Goal: Navigation & Orientation: Find specific page/section

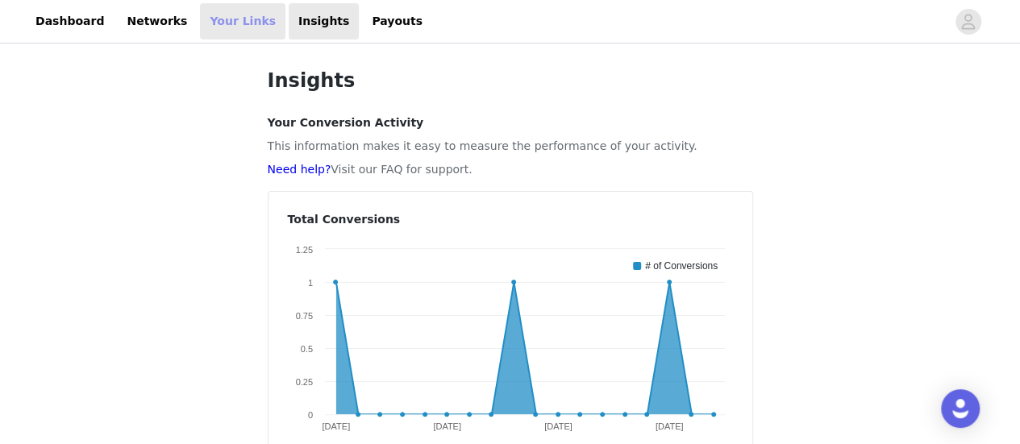
click at [214, 21] on link "Your Links" at bounding box center [242, 21] width 85 height 36
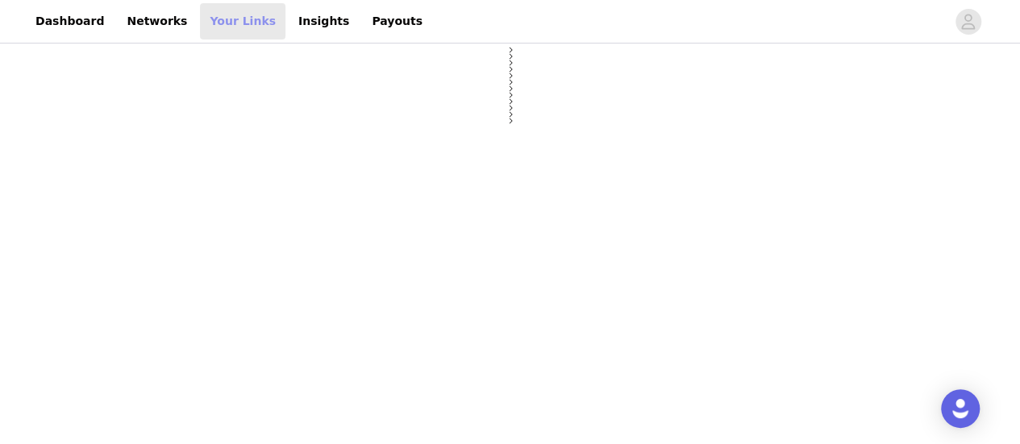
click at [214, 21] on link "Your Links" at bounding box center [242, 21] width 85 height 36
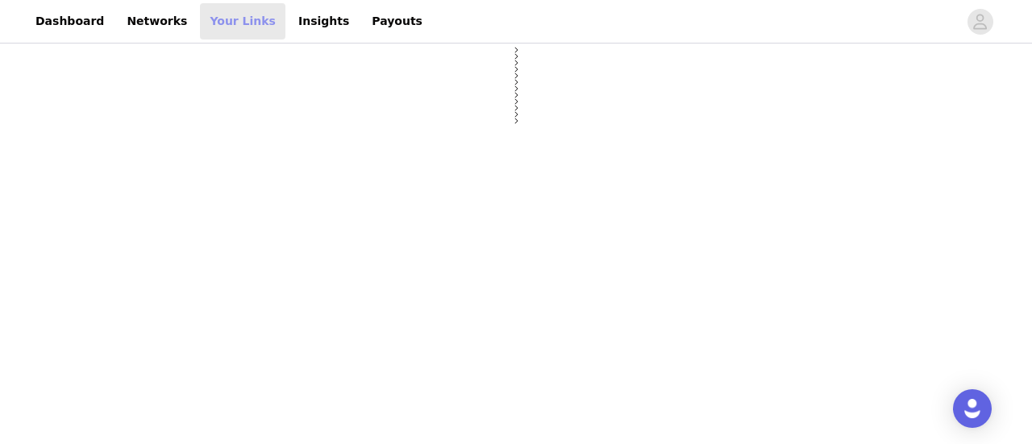
select select "12"
